Goal: Obtain resource: Download file/media

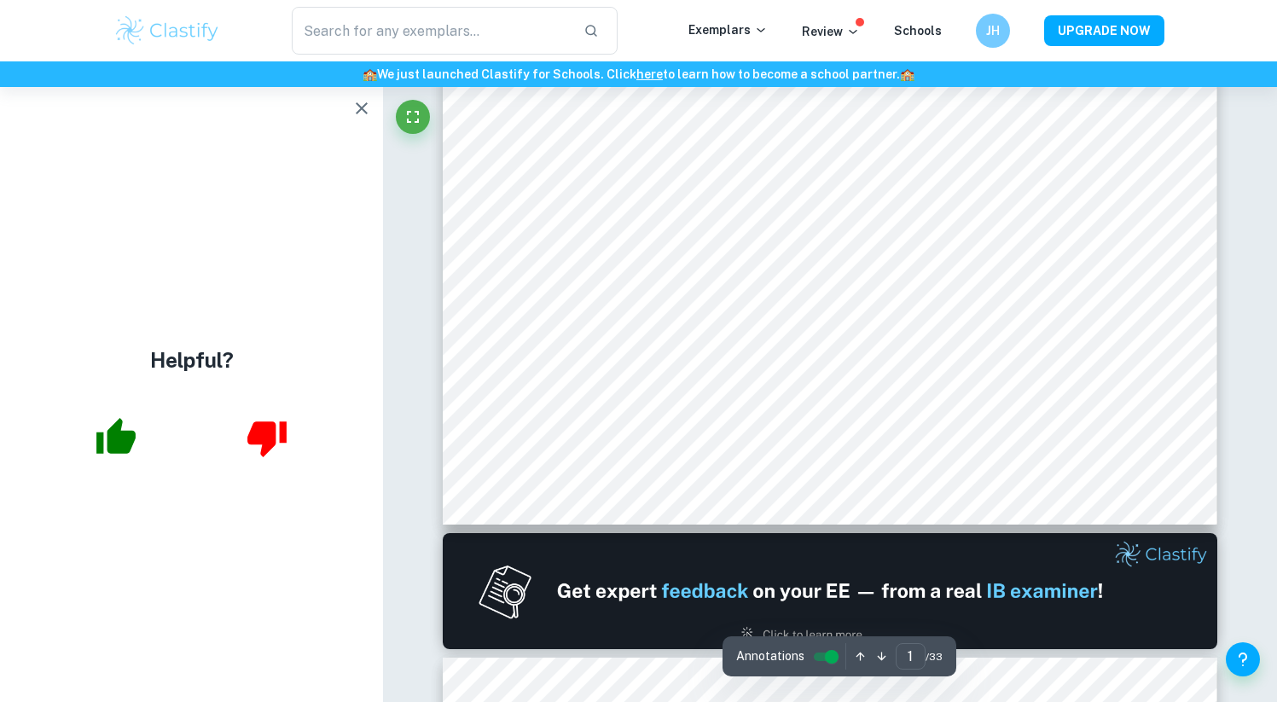
type input "2"
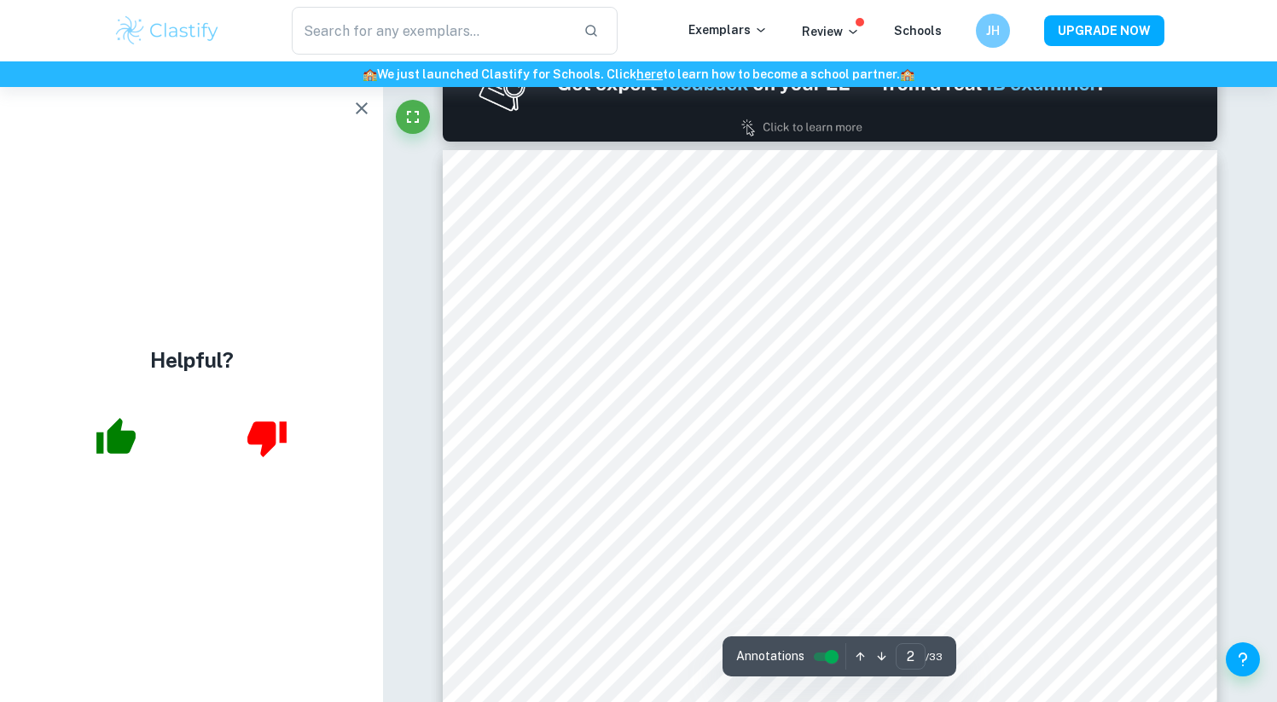
scroll to position [1090, 0]
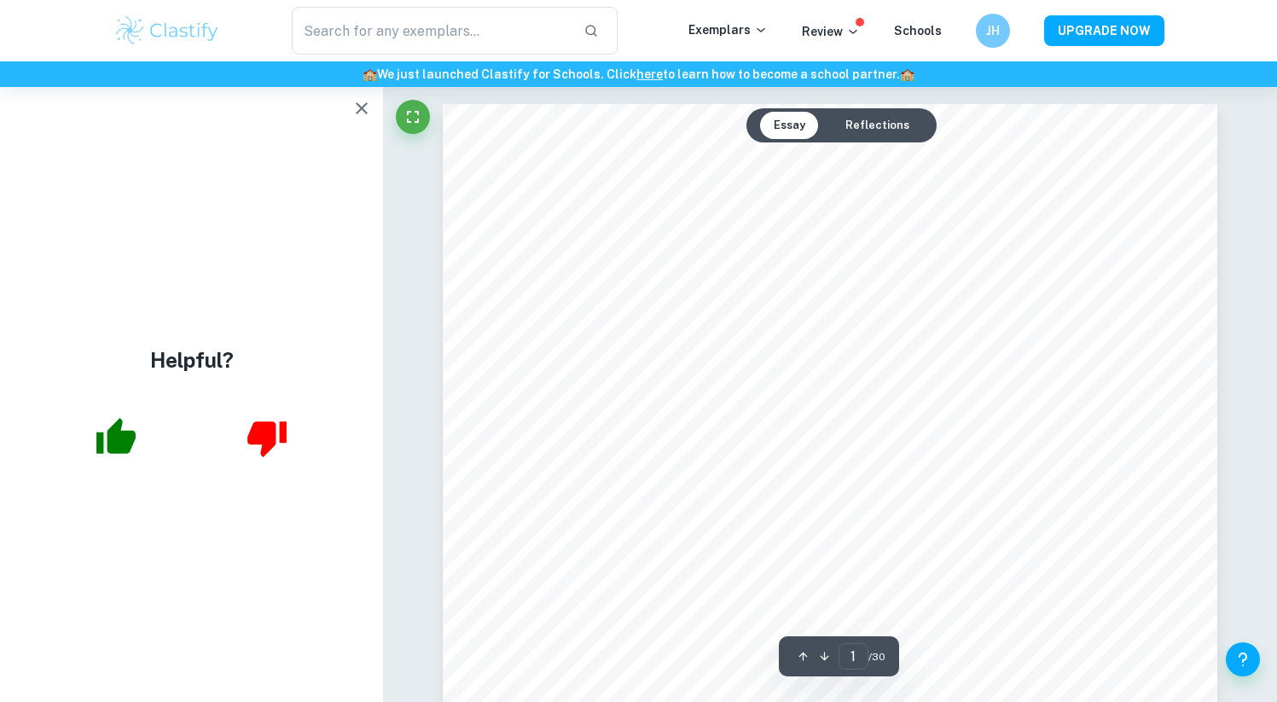
click at [852, 122] on button "Reflections" at bounding box center [877, 125] width 91 height 27
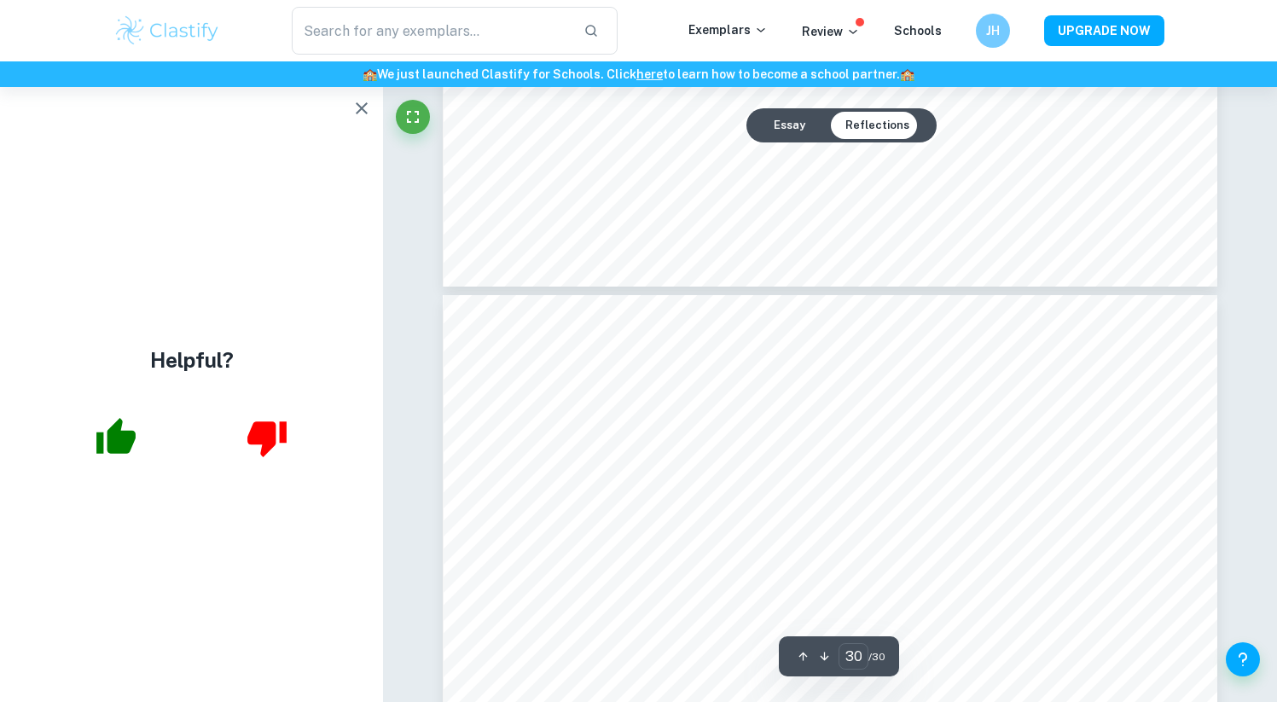
scroll to position [32036, 0]
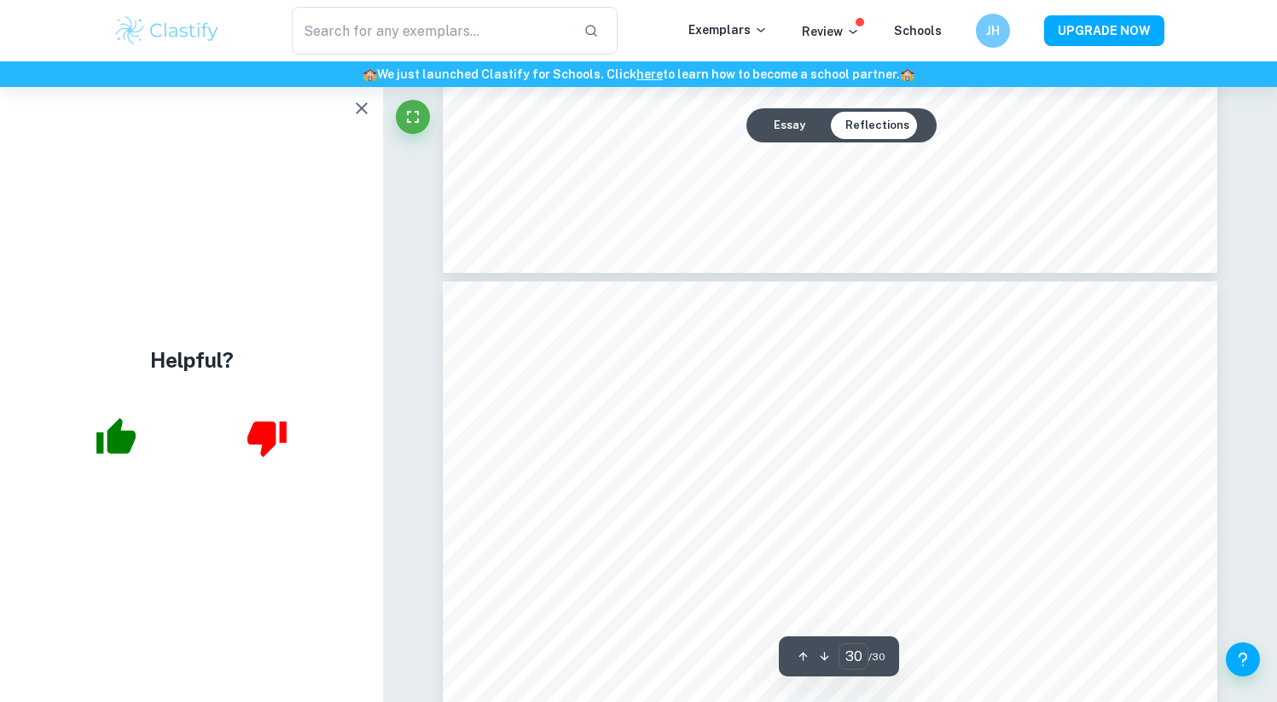
click at [798, 126] on button "Essay" at bounding box center [789, 125] width 59 height 27
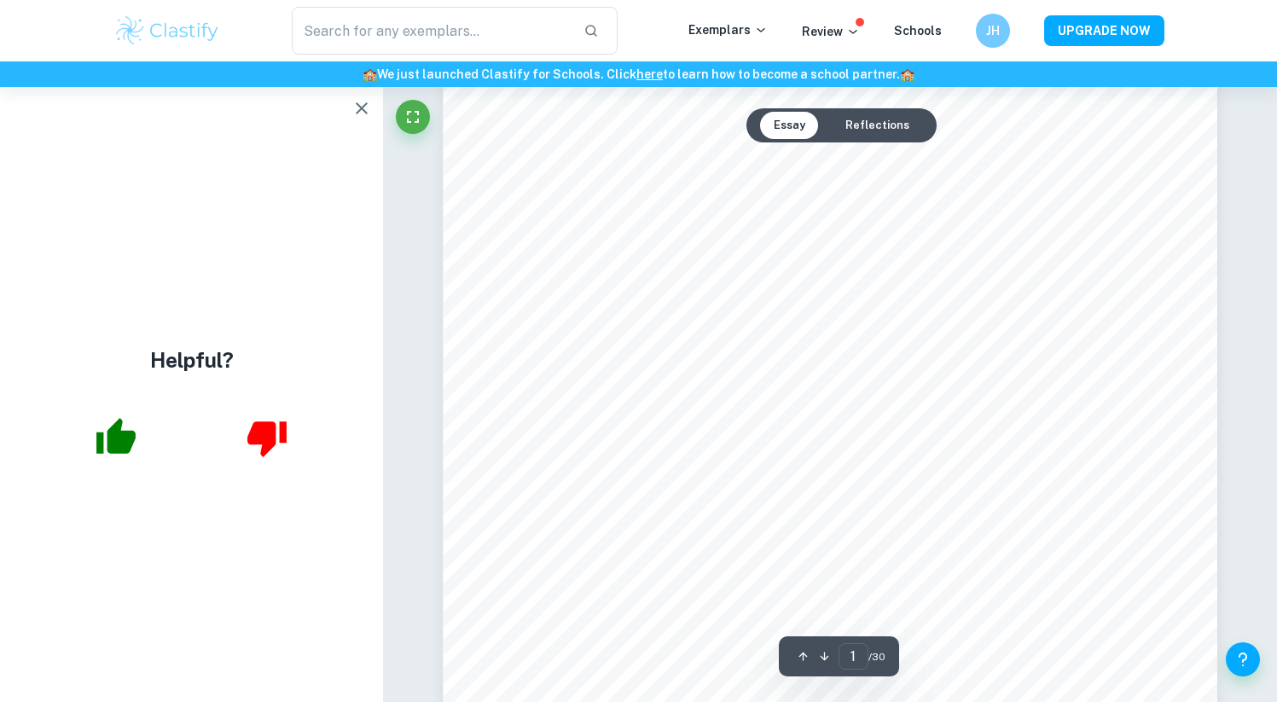
scroll to position [0, 0]
click at [364, 105] on icon "button" at bounding box center [362, 108] width 12 height 12
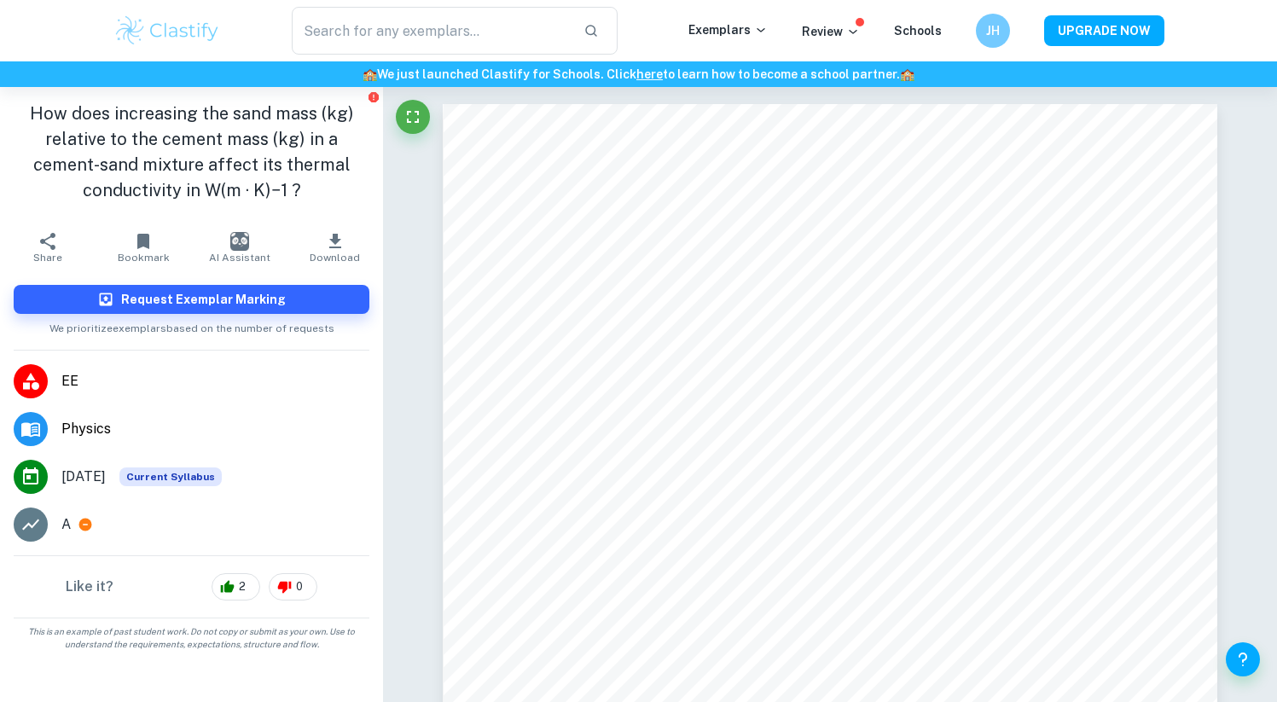
click at [325, 234] on icon "button" at bounding box center [335, 241] width 20 height 20
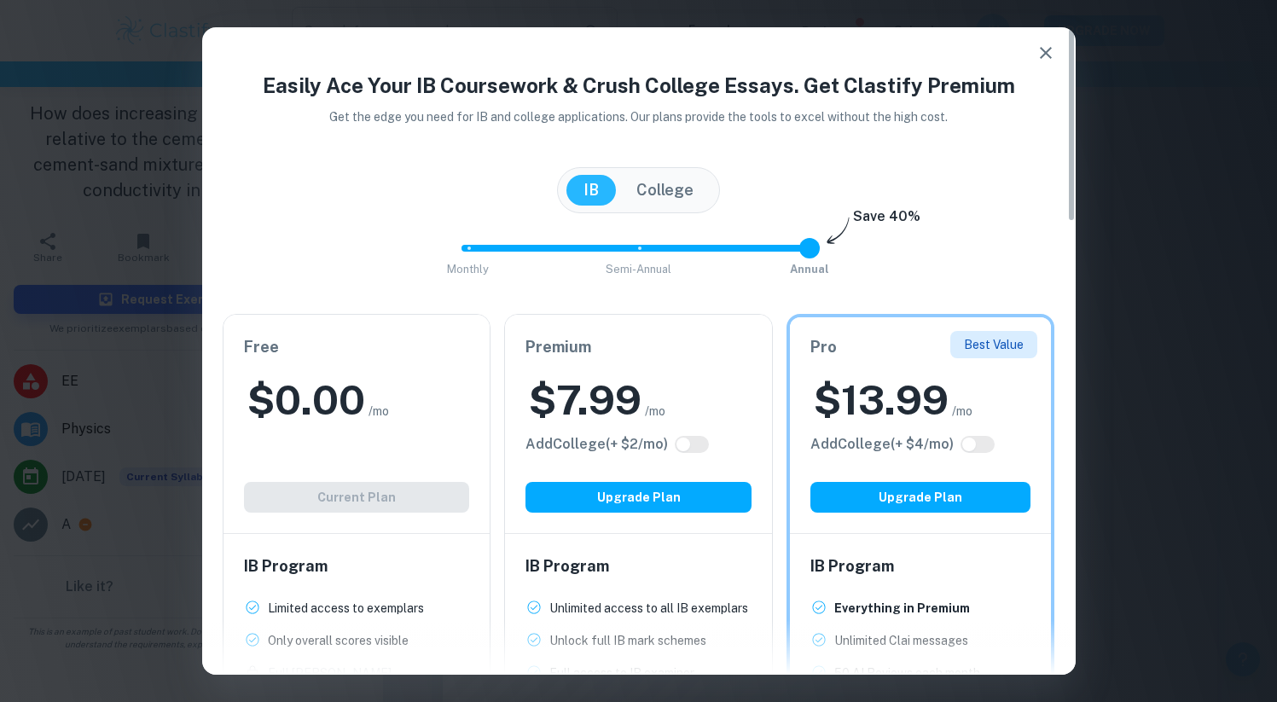
click at [1029, 55] on button "button" at bounding box center [1046, 53] width 34 height 34
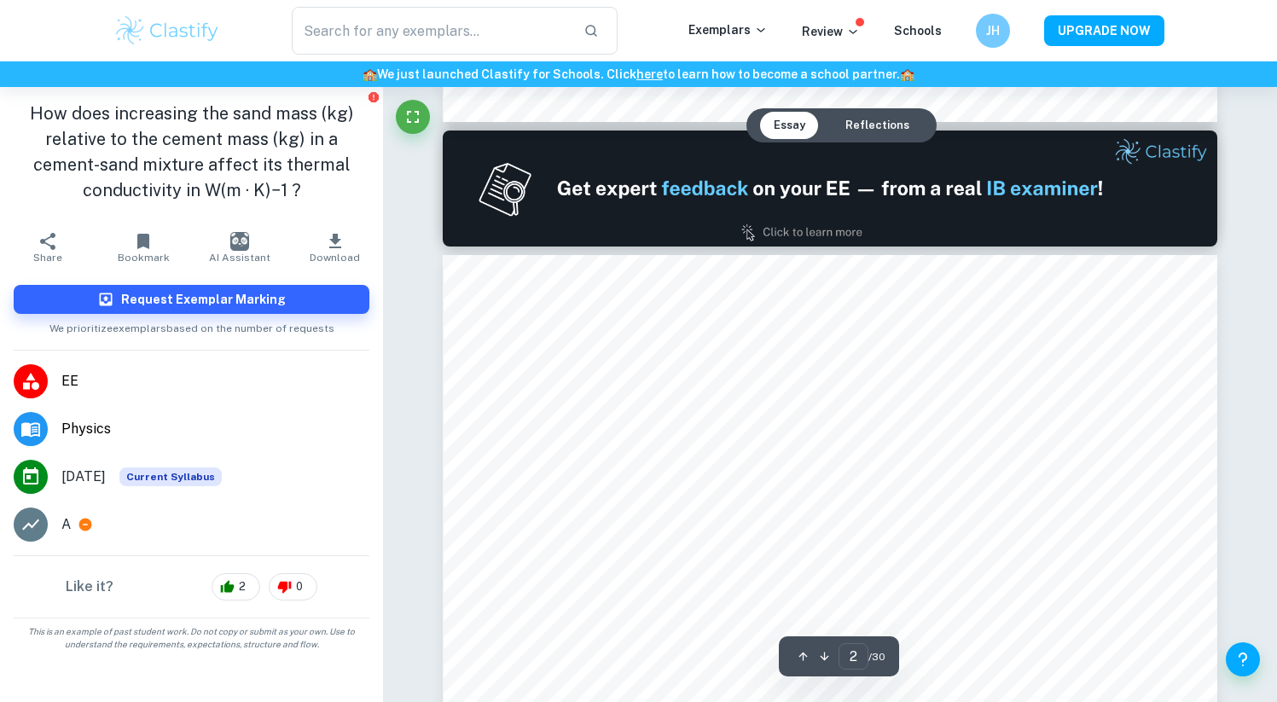
type input "1"
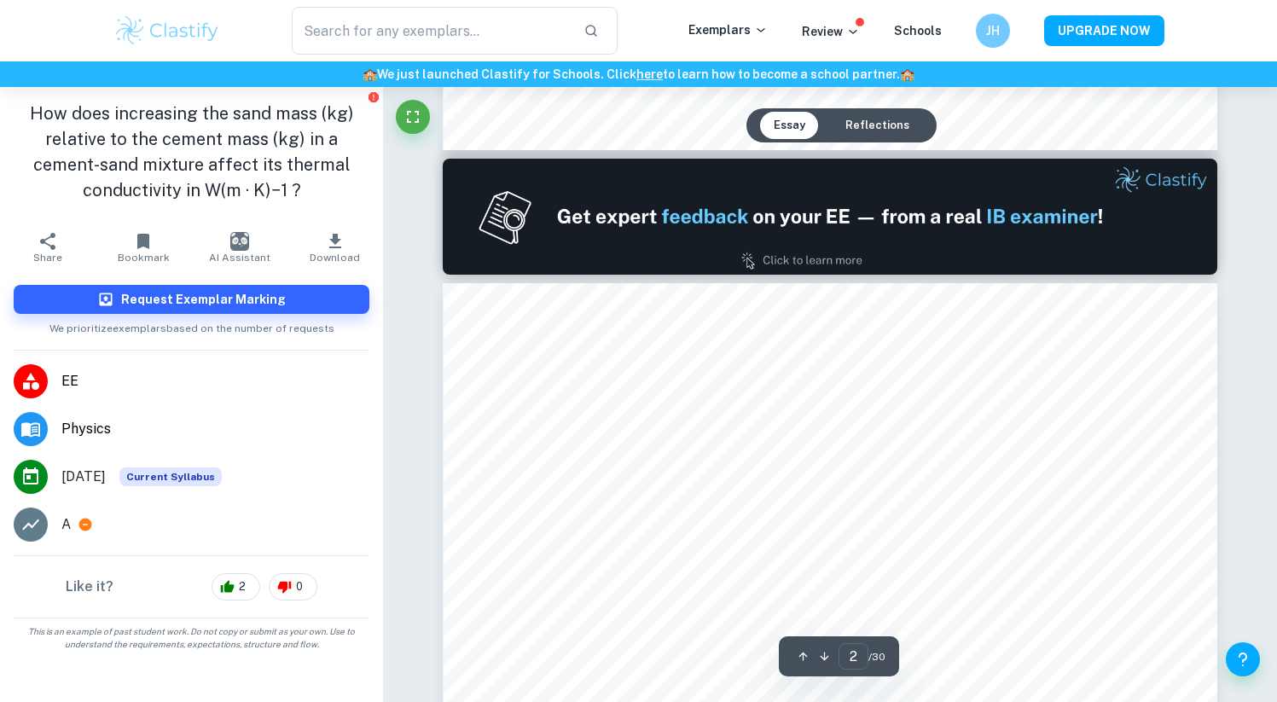
scroll to position [1071, 0]
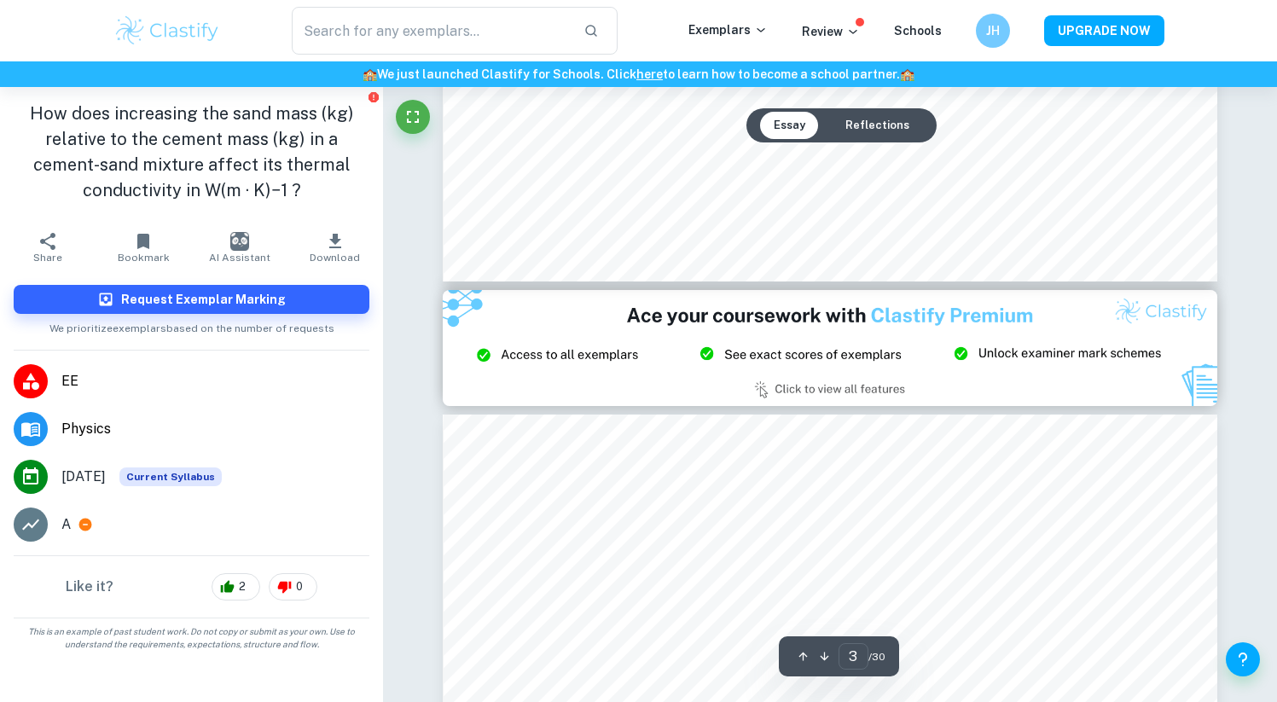
type input "2"
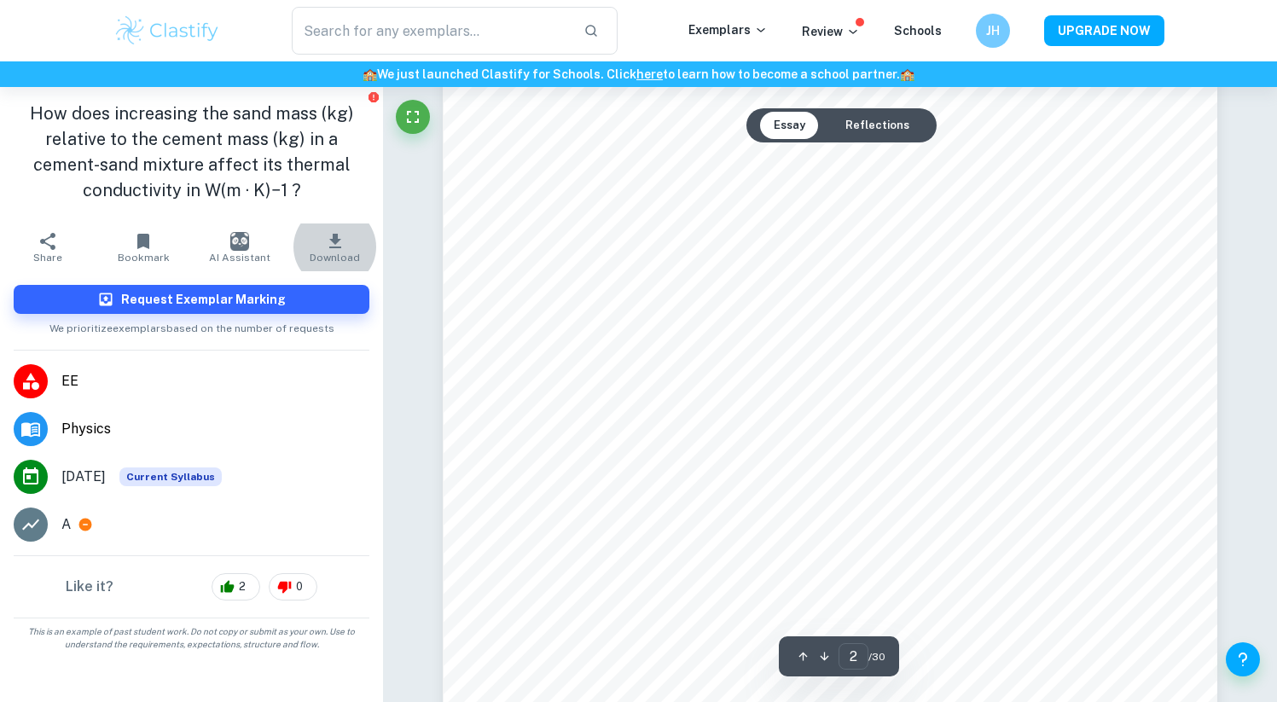
scroll to position [1501, 0]
